Goal: Check status: Check status

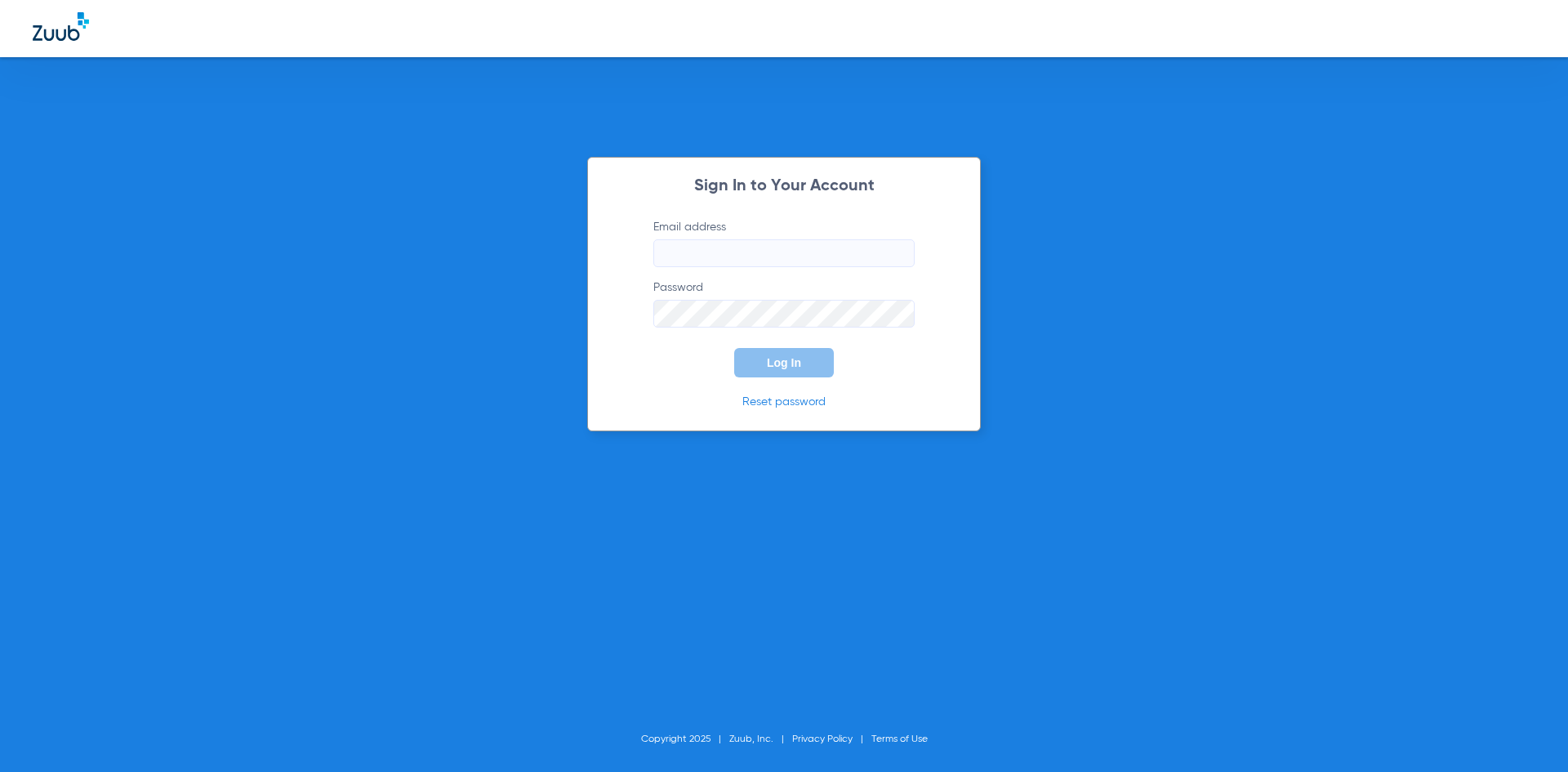
type input "[PERSON_NAME][EMAIL_ADDRESS][DOMAIN_NAME]"
click at [801, 369] on button "Log In" at bounding box center [783, 363] width 100 height 30
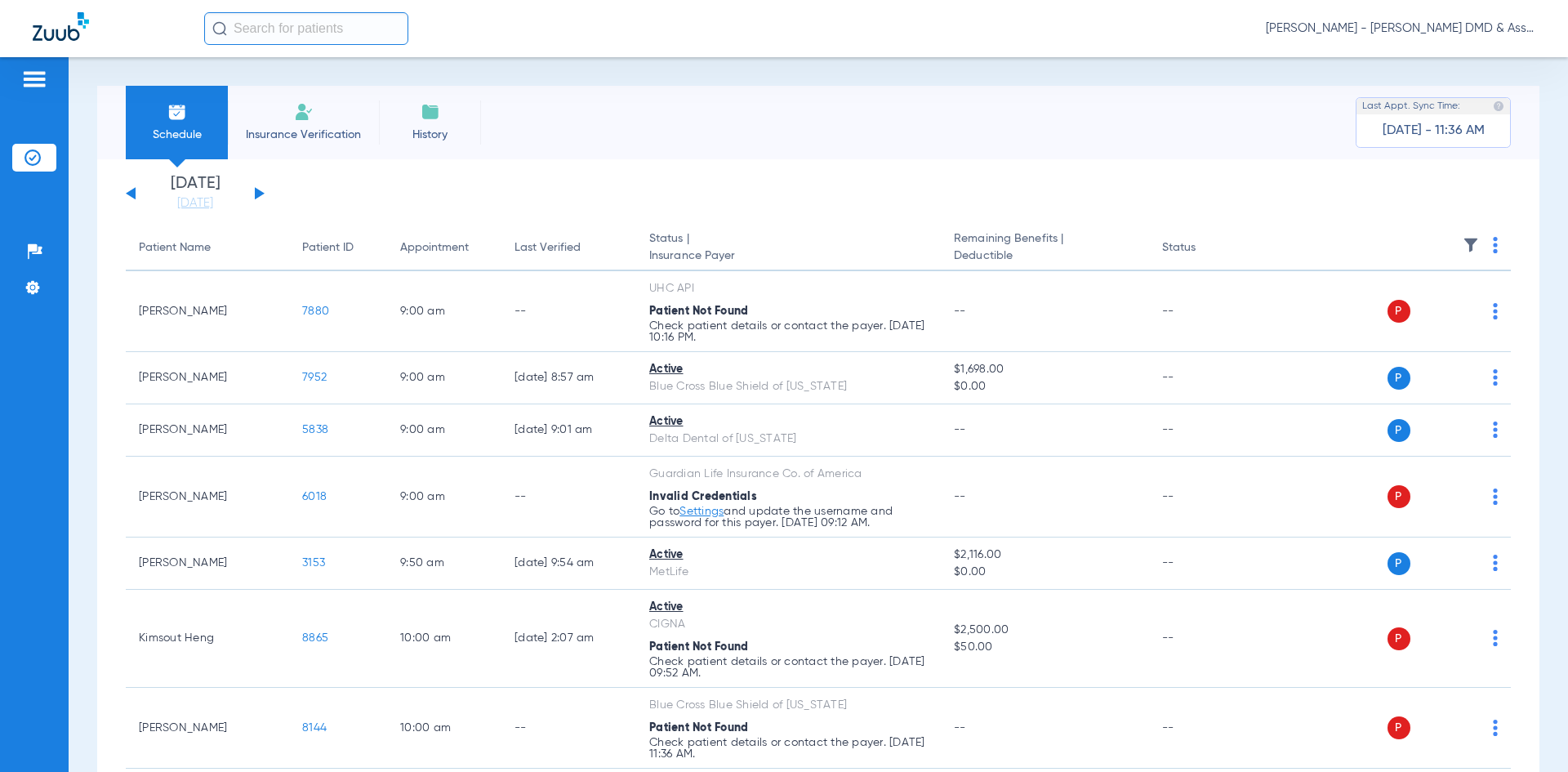
click at [364, 23] on input "text" at bounding box center [307, 28] width 205 height 33
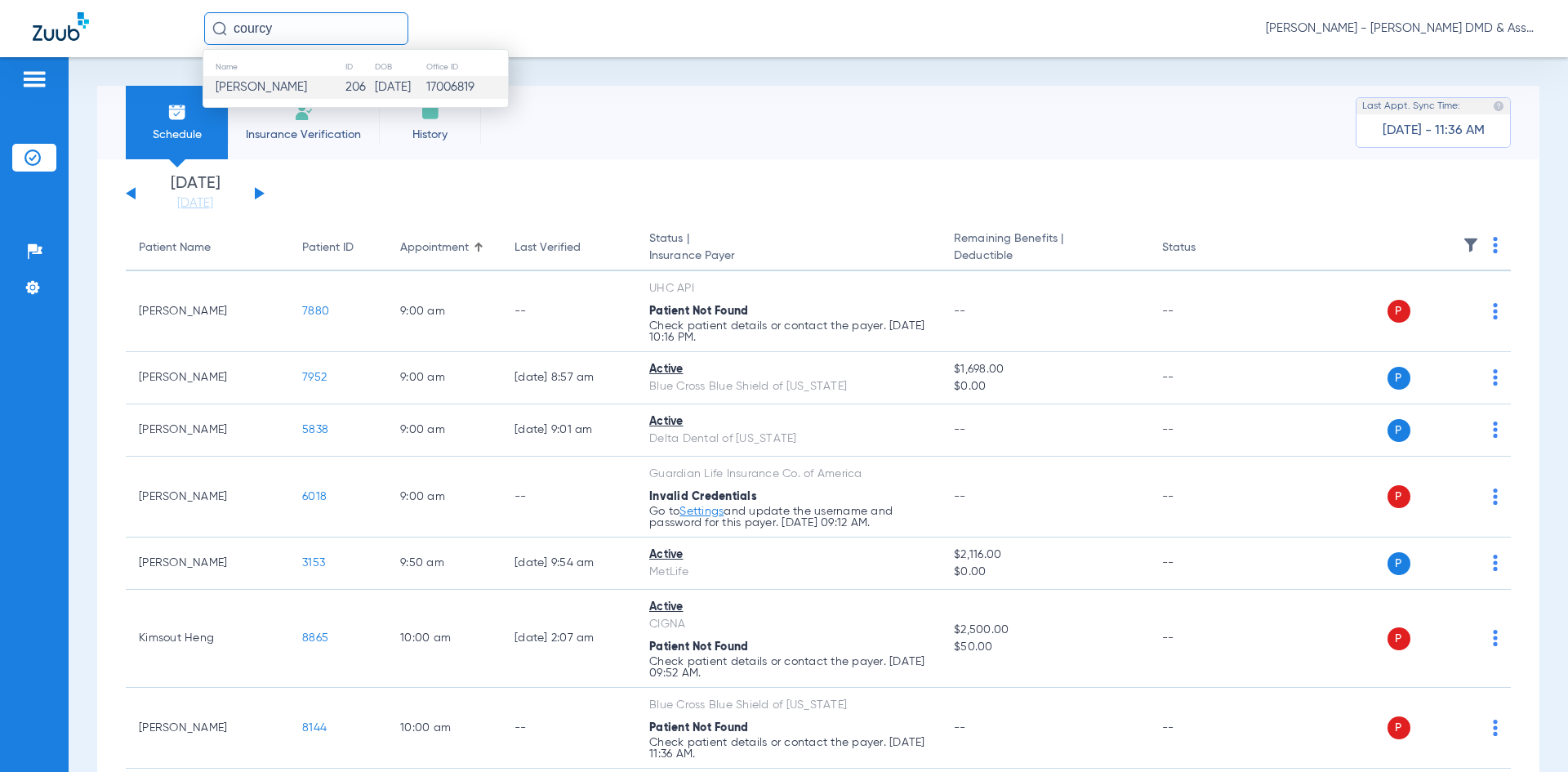
type input "courcy"
click at [411, 83] on td "[DATE]" at bounding box center [399, 87] width 50 height 23
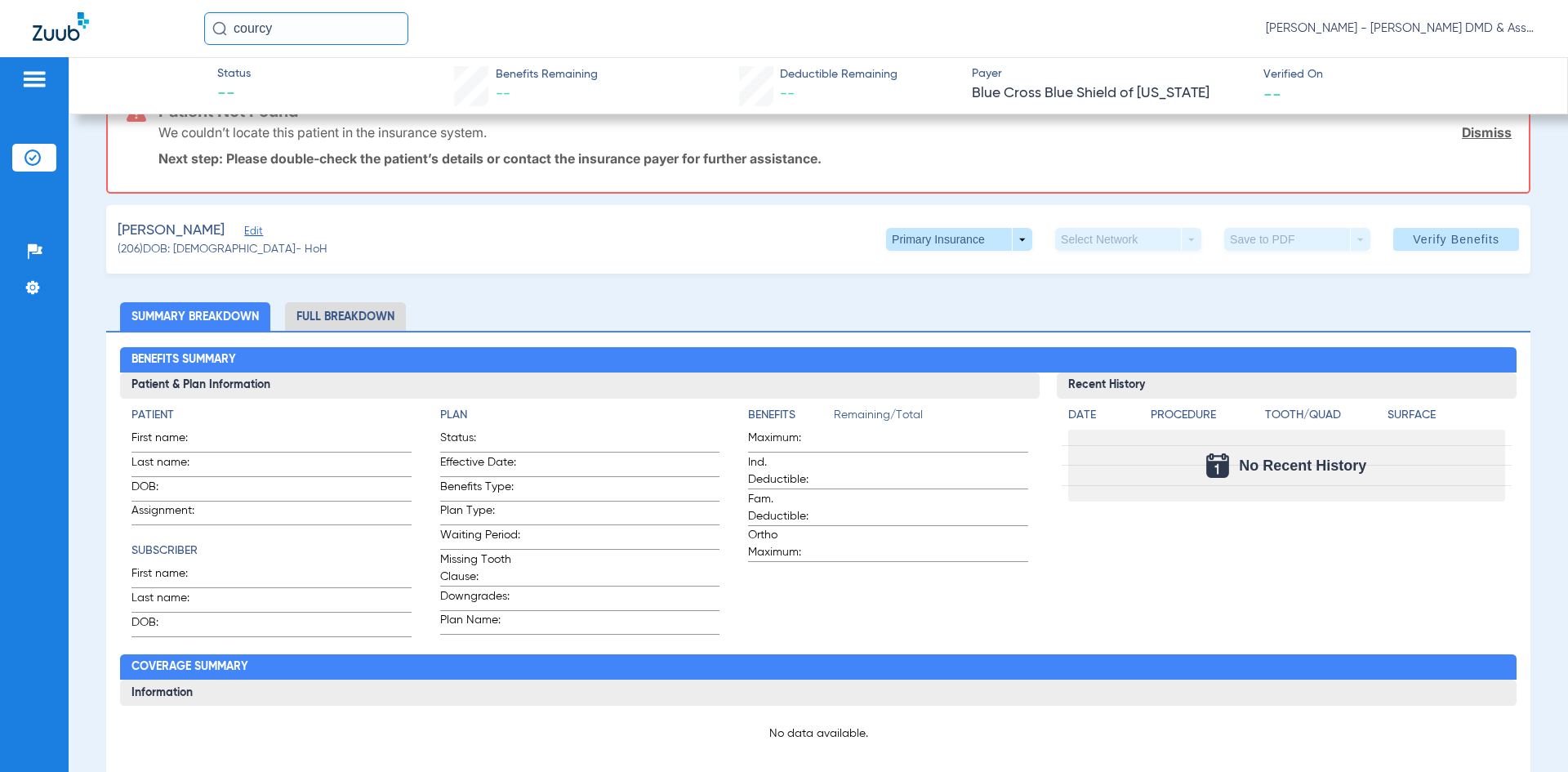
scroll to position [82, 0]
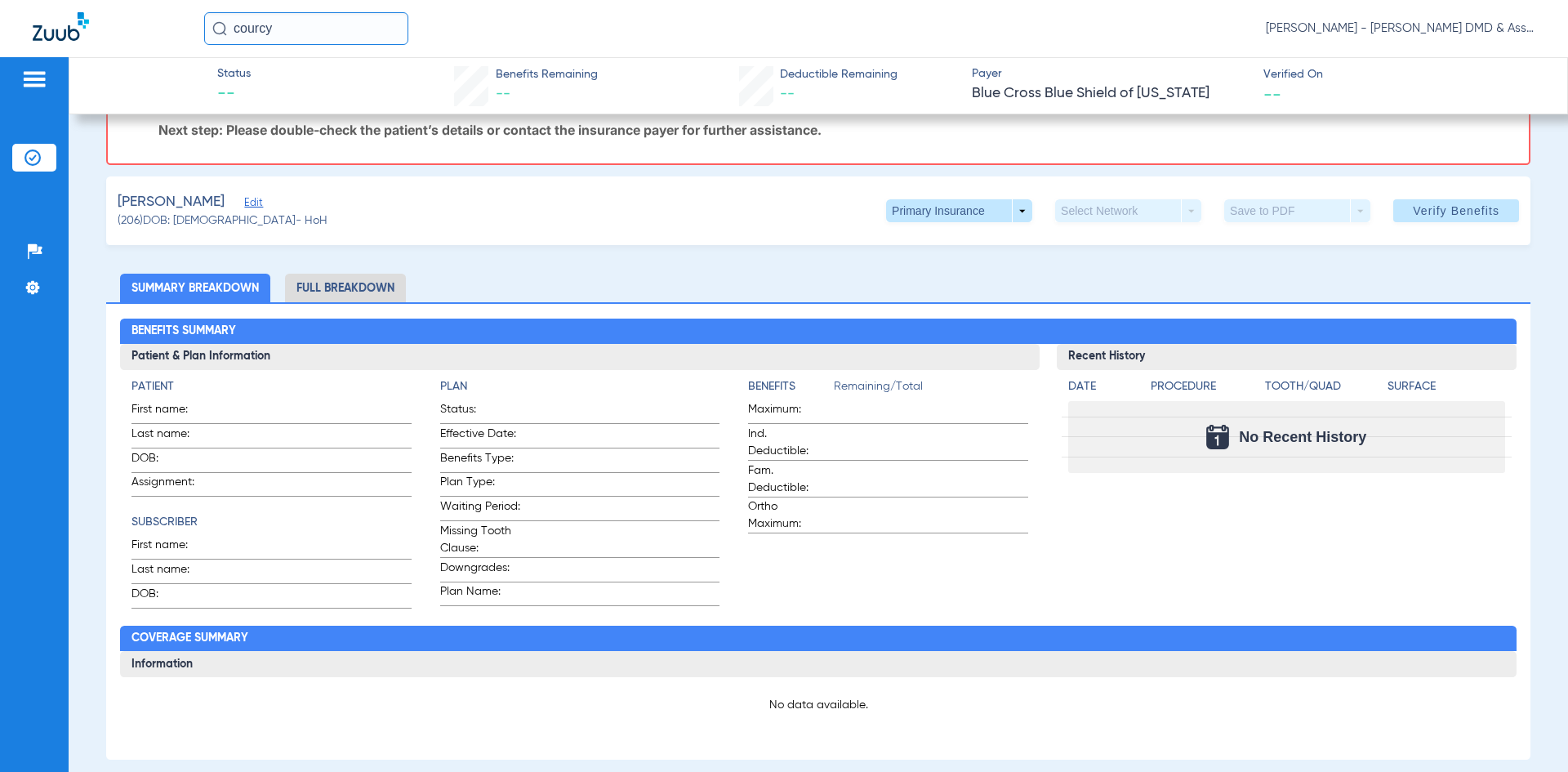
click at [350, 278] on li "Full Breakdown" at bounding box center [345, 287] width 121 height 29
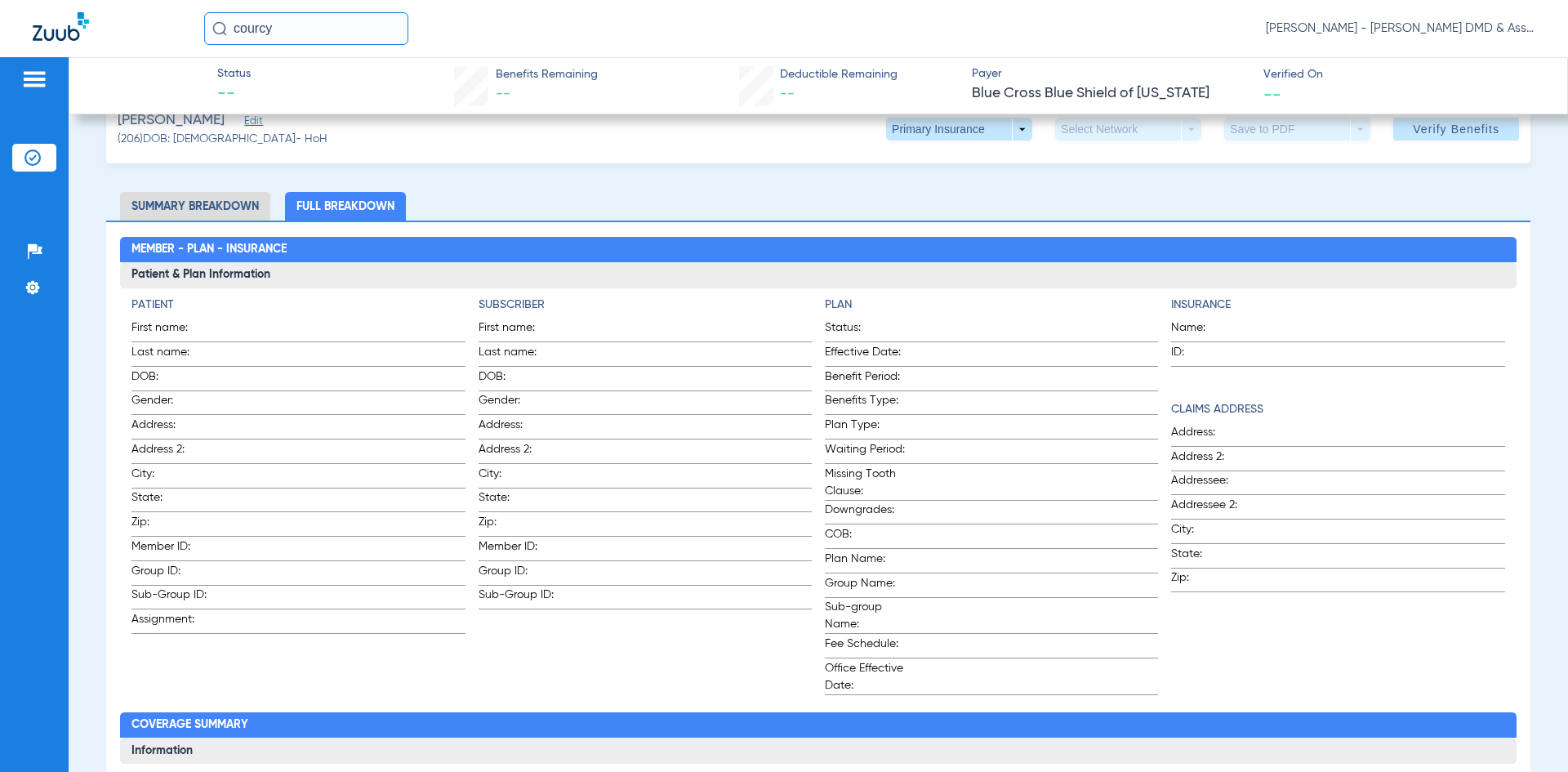
scroll to position [0, 0]
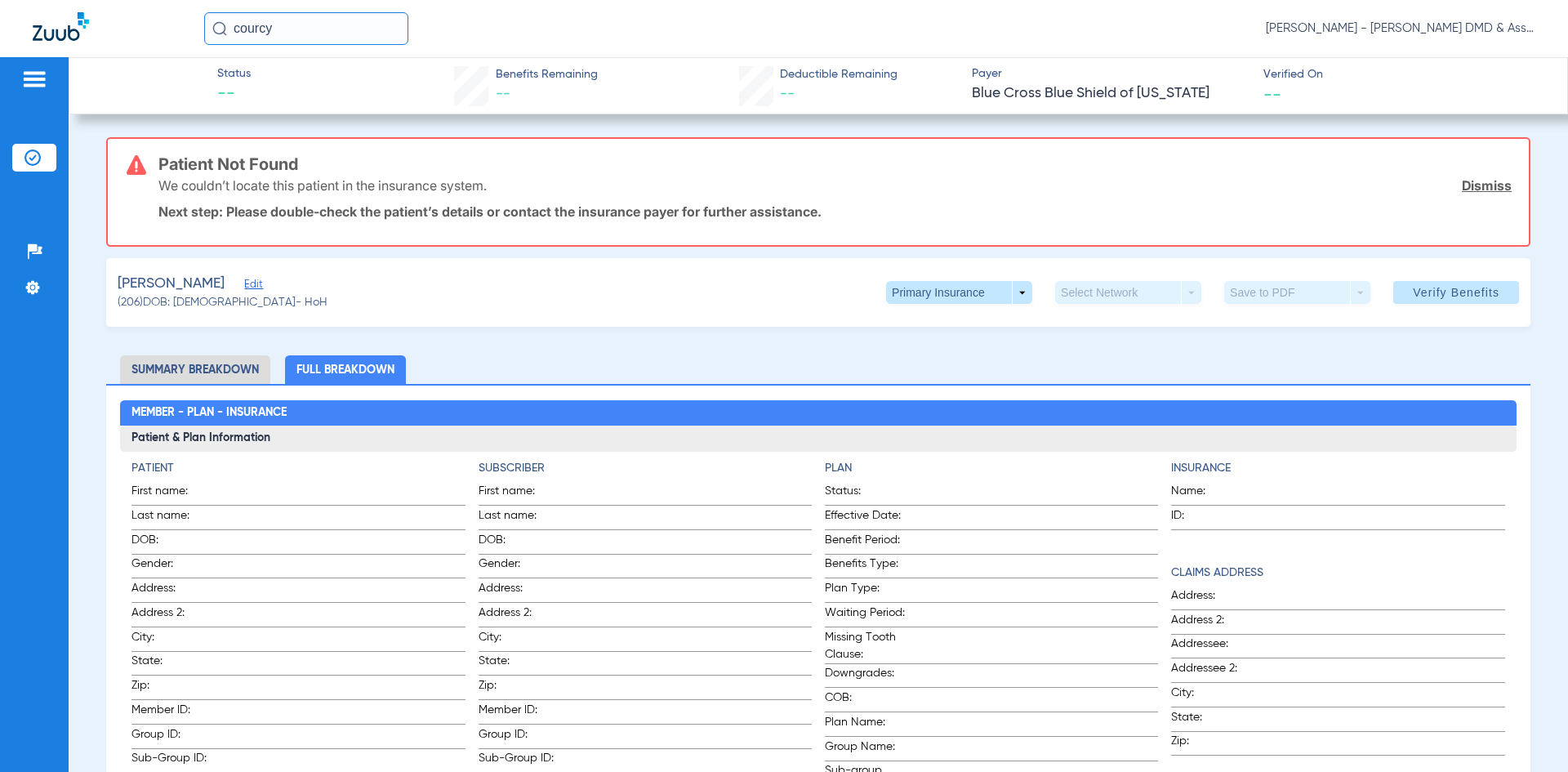
click at [233, 366] on li "Summary Breakdown" at bounding box center [195, 369] width 151 height 29
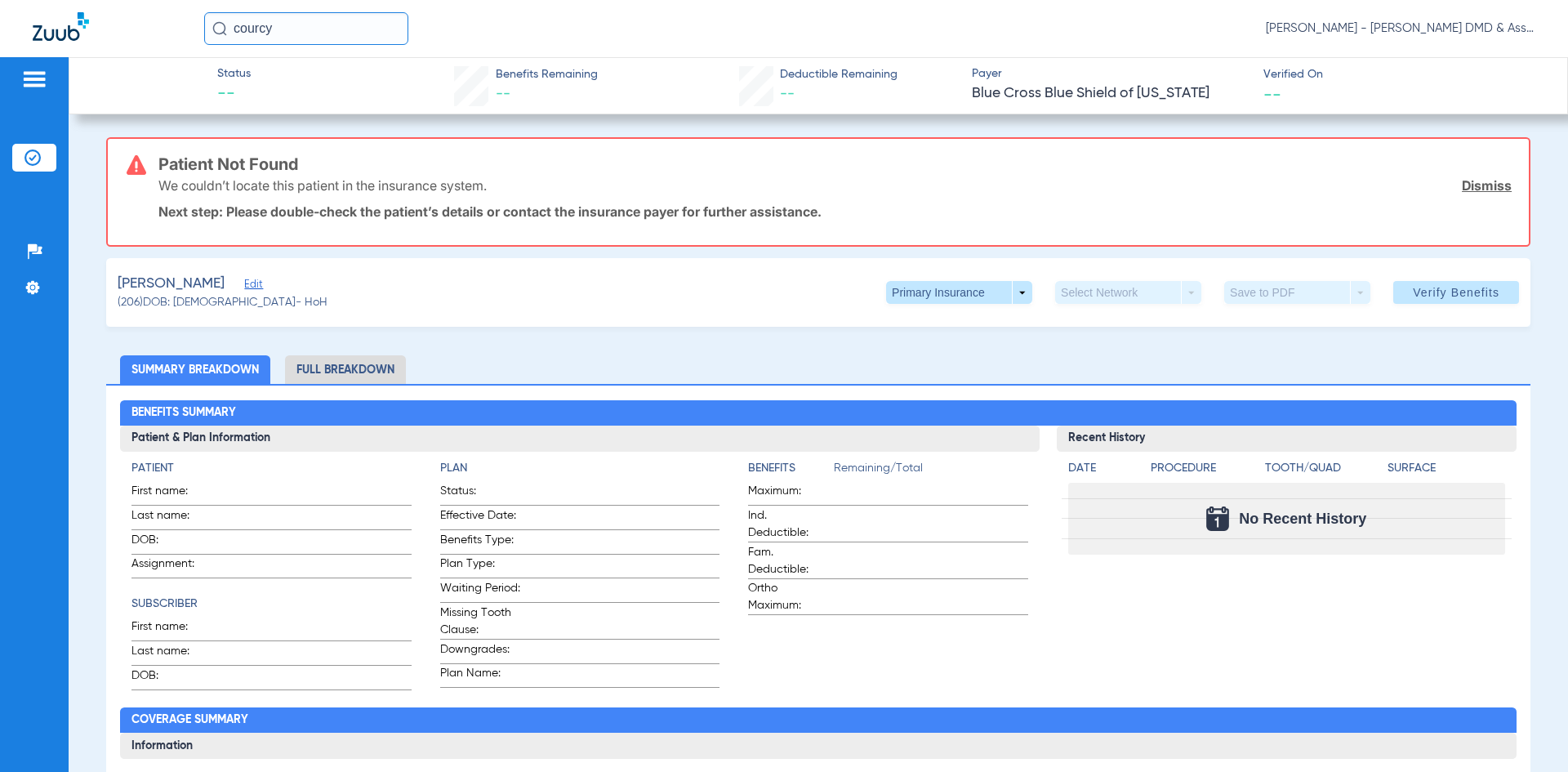
click at [49, 42] on div at bounding box center [118, 29] width 171 height 33
click at [54, 35] on img at bounding box center [60, 26] width 57 height 29
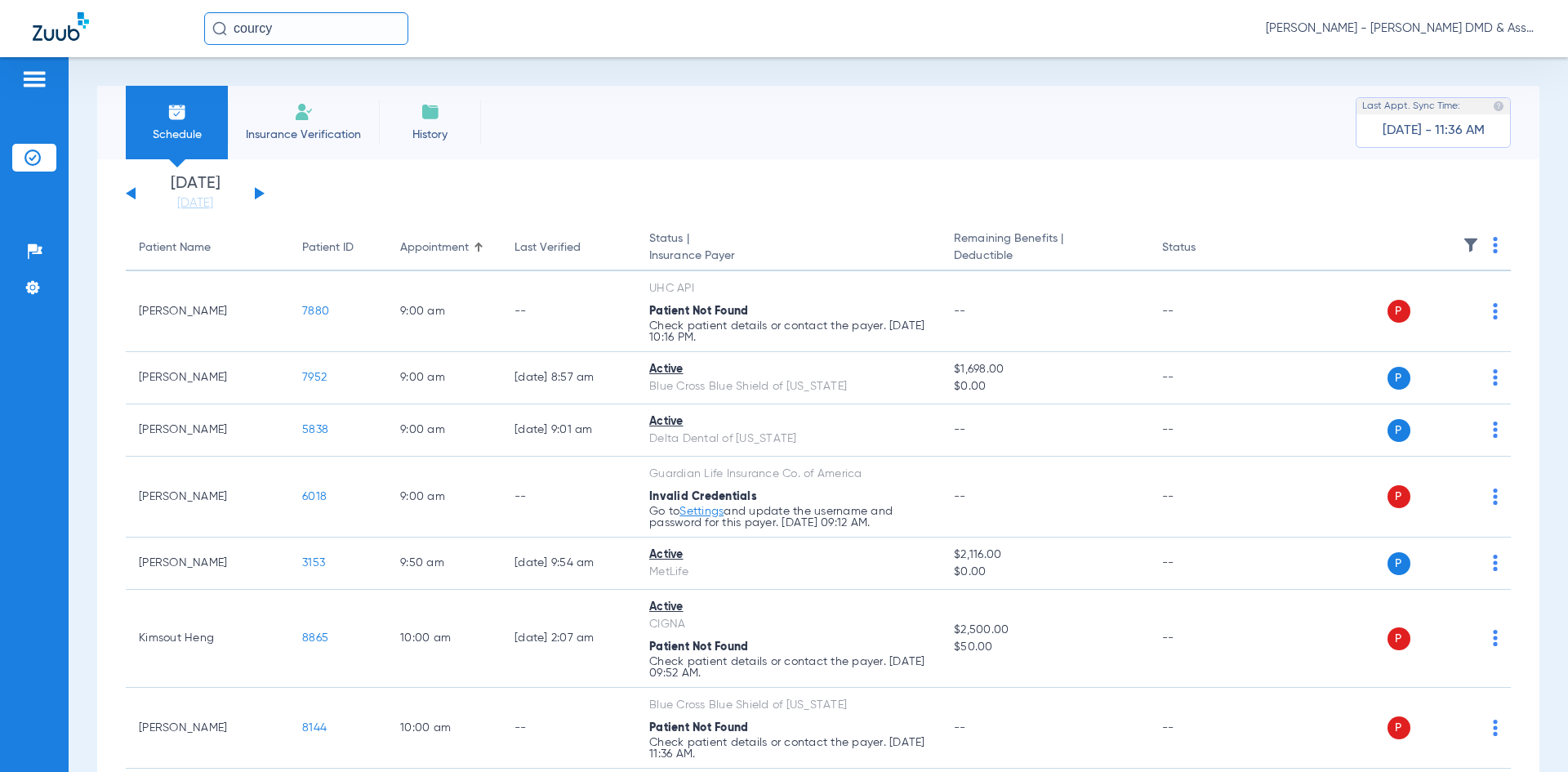
click at [171, 178] on li "[DATE] [DATE]" at bounding box center [194, 193] width 98 height 36
click at [187, 200] on link "[DATE]" at bounding box center [194, 204] width 98 height 17
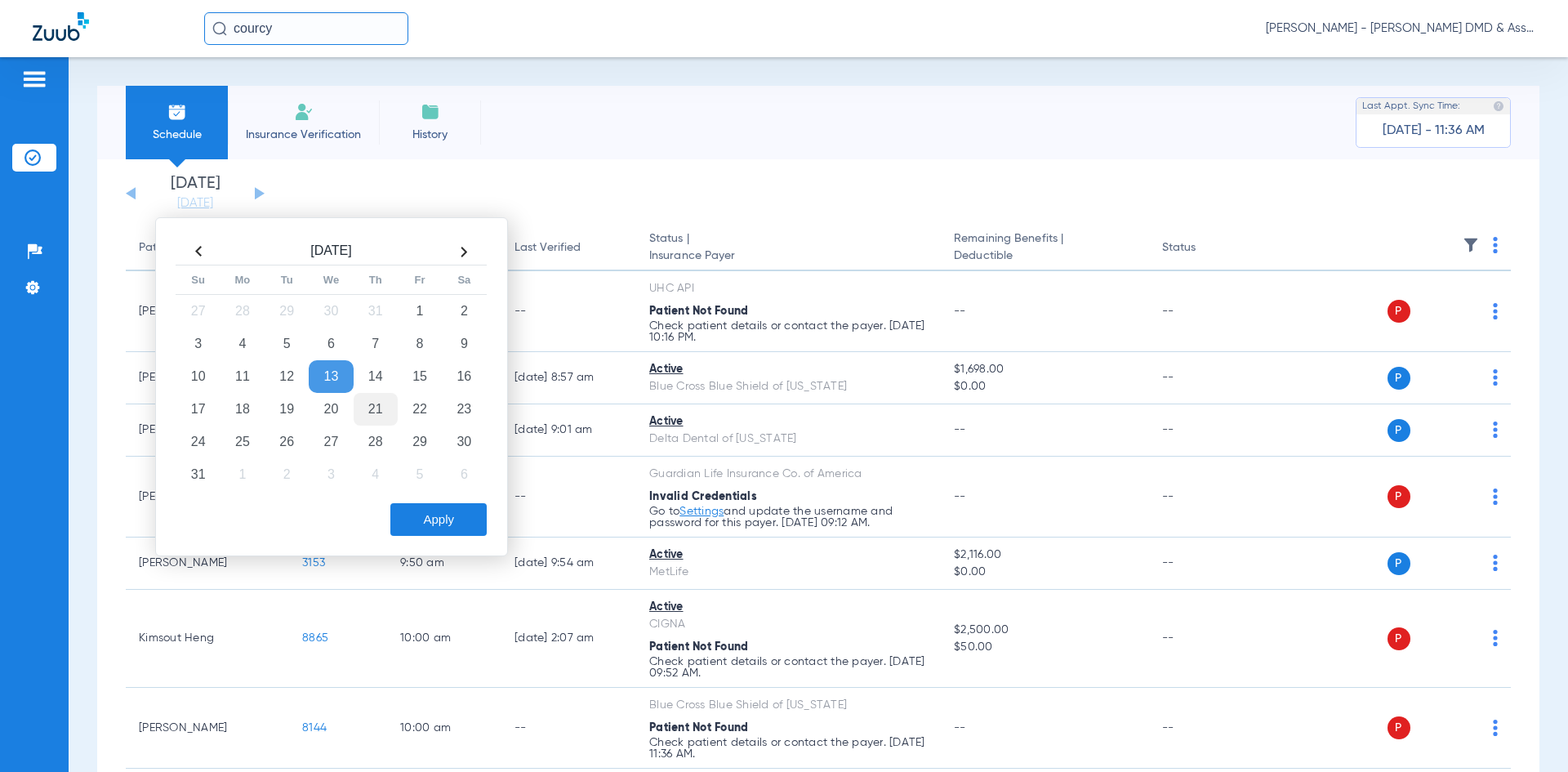
click at [370, 412] on td "21" at bounding box center [375, 408] width 44 height 33
click at [457, 524] on button "Apply" at bounding box center [439, 519] width 97 height 33
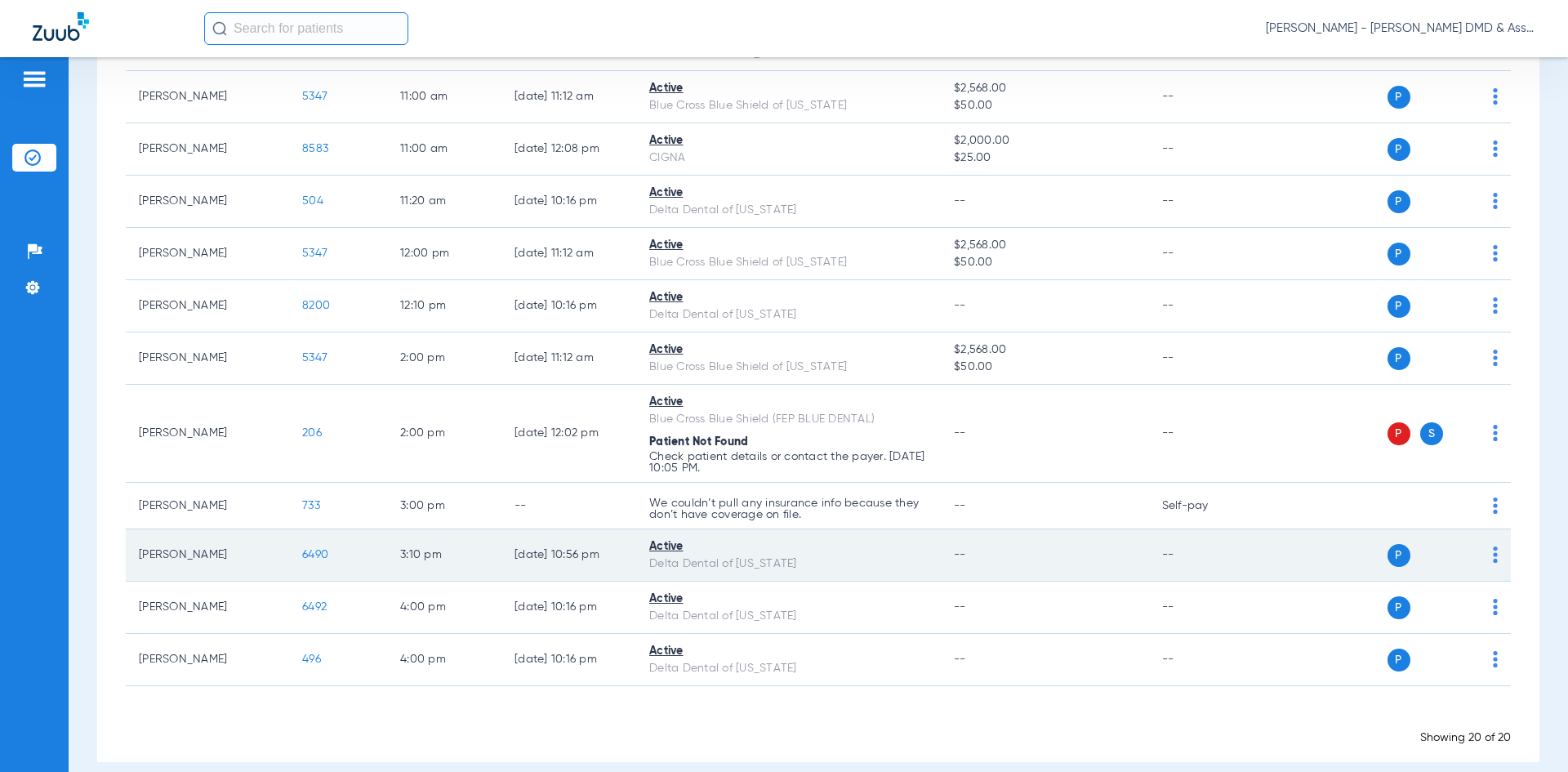
scroll to position [712, 0]
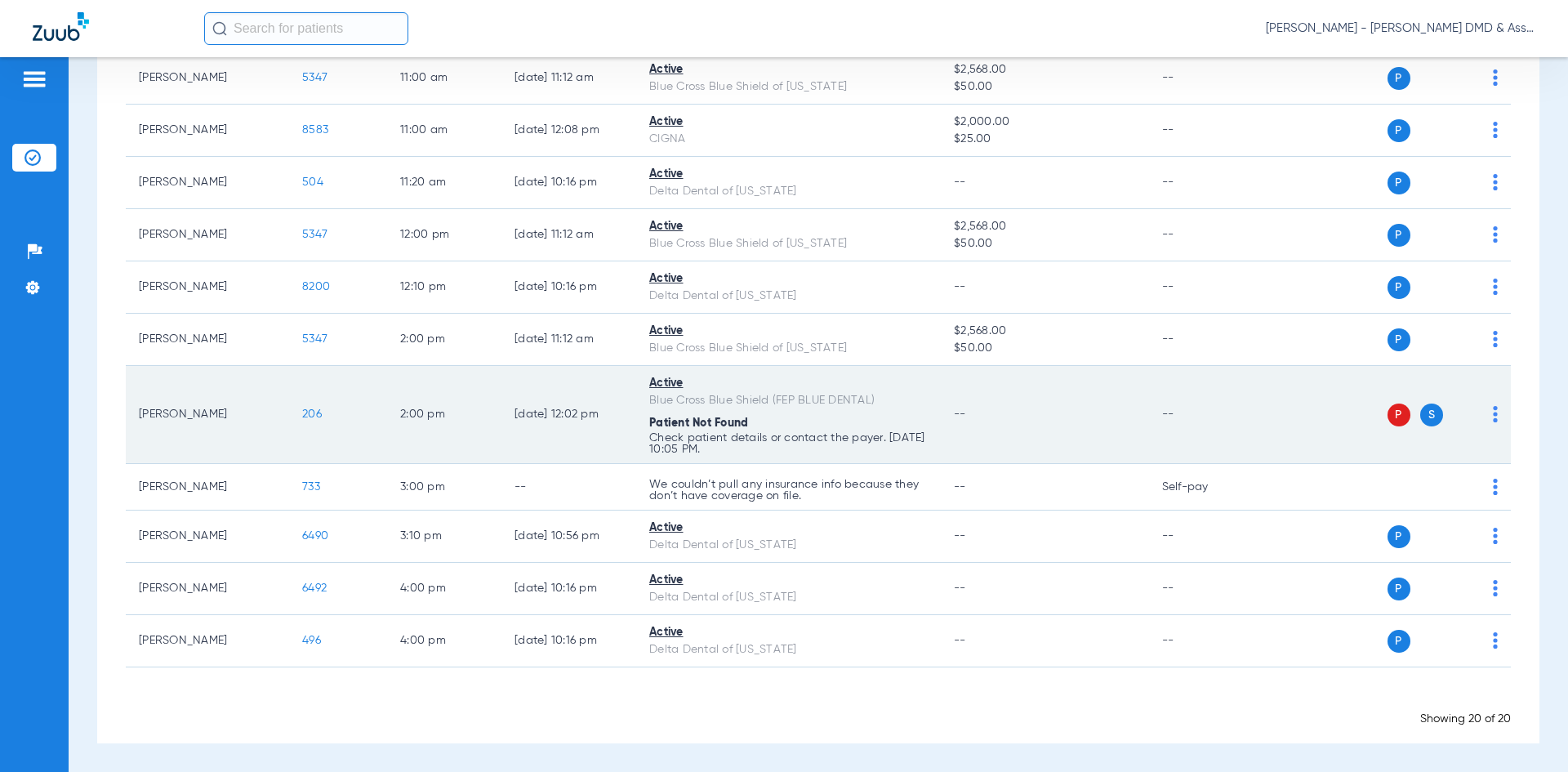
click at [793, 407] on div "Blue Cross Blue Shield (FEP BLUE DENTAL)" at bounding box center [788, 400] width 278 height 17
click at [478, 409] on td "2:00 PM" at bounding box center [444, 414] width 114 height 98
click at [306, 411] on span "206" at bounding box center [312, 414] width 20 height 11
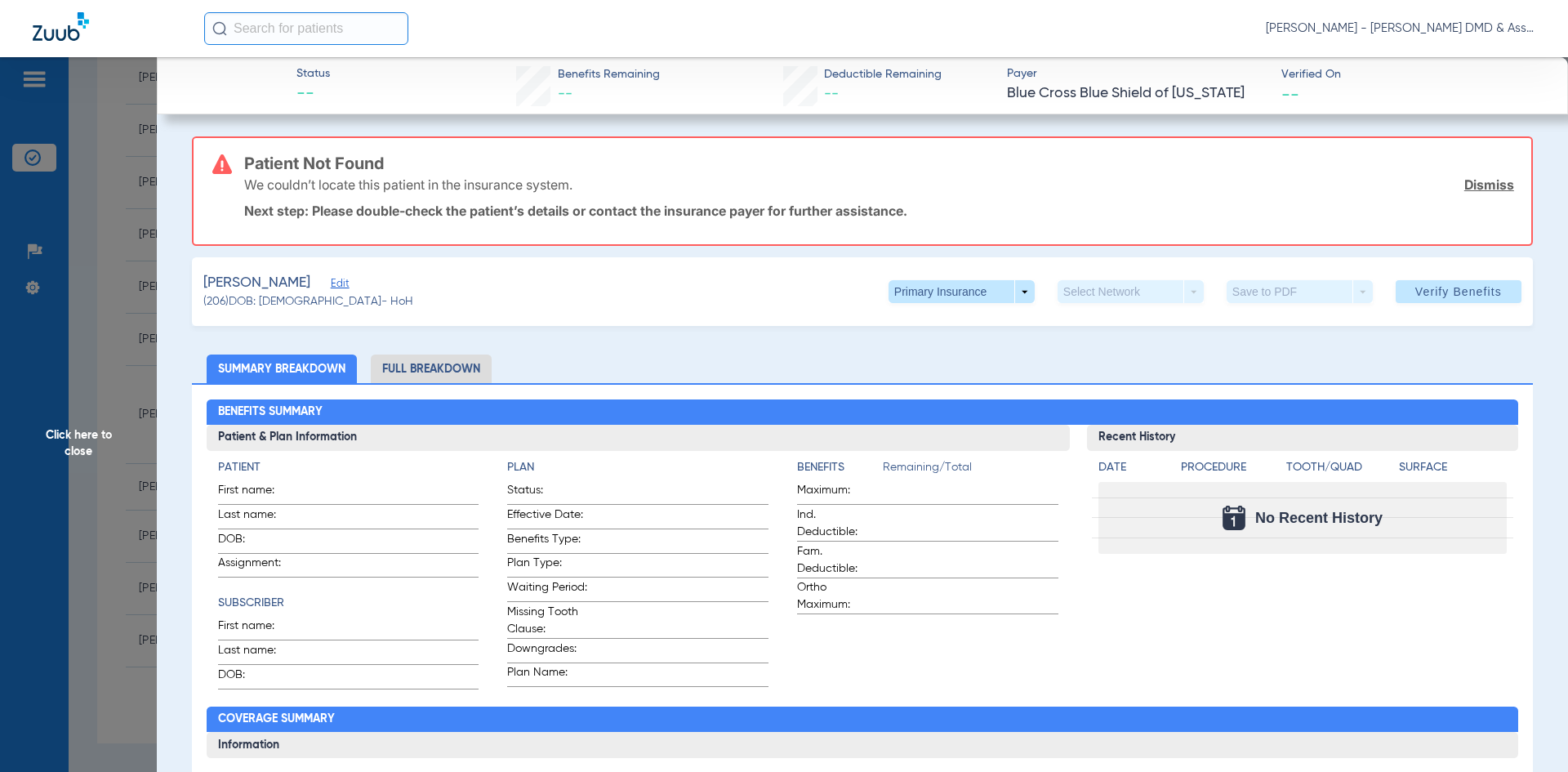
scroll to position [0, 0]
click at [72, 26] on img at bounding box center [60, 26] width 57 height 29
